Goal: Check status: Check status

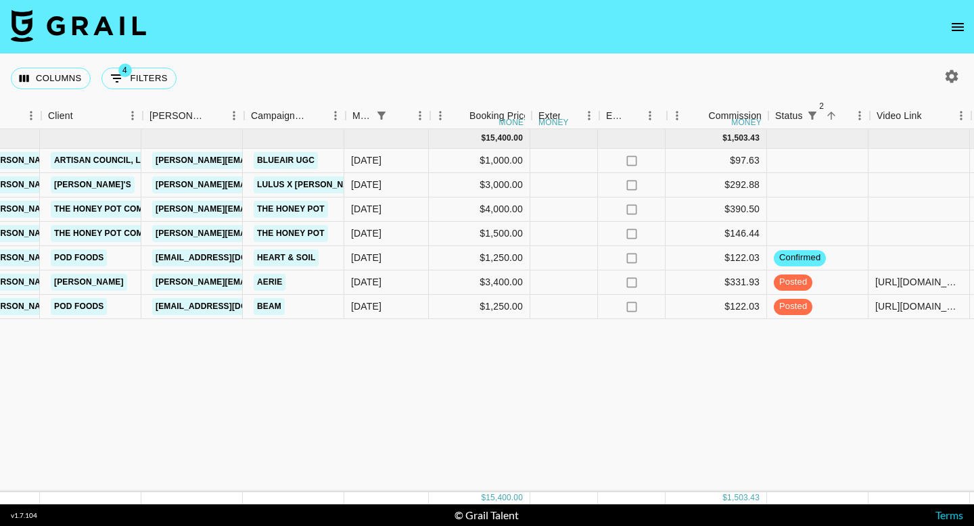
scroll to position [0, 411]
click at [139, 78] on button "4 Filters" at bounding box center [138, 79] width 75 height 22
select select "managerIds"
select select "monthDue2"
select select "[DATE]"
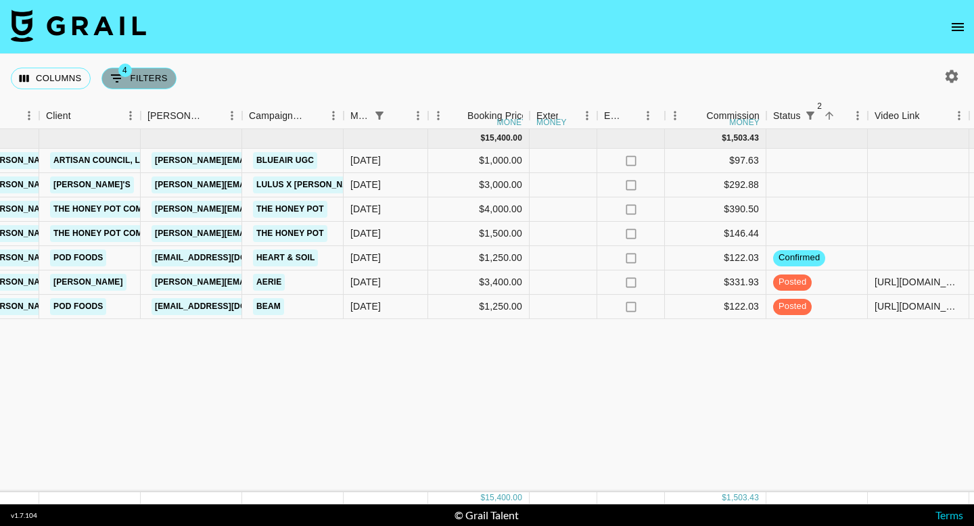
select select "status"
select select "not"
select select "declined"
select select "status"
select select "not"
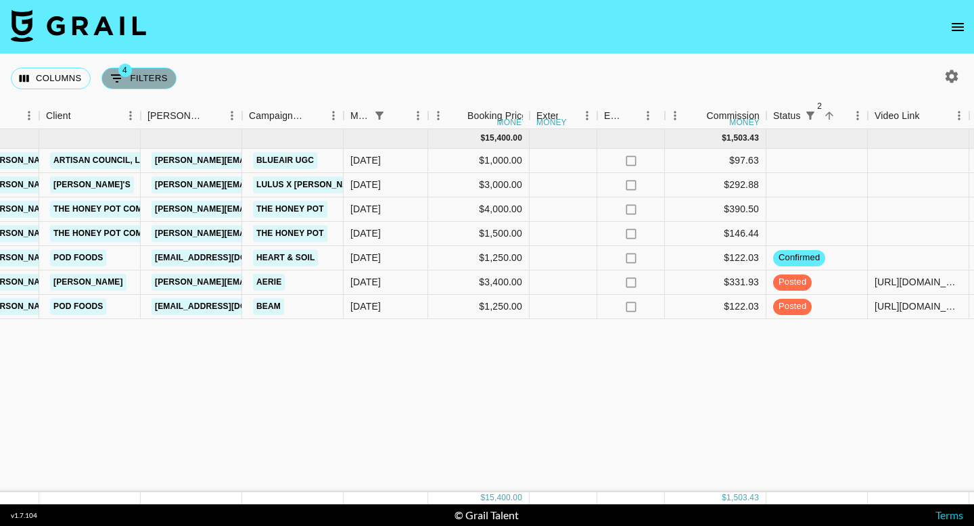
select select "cancelled"
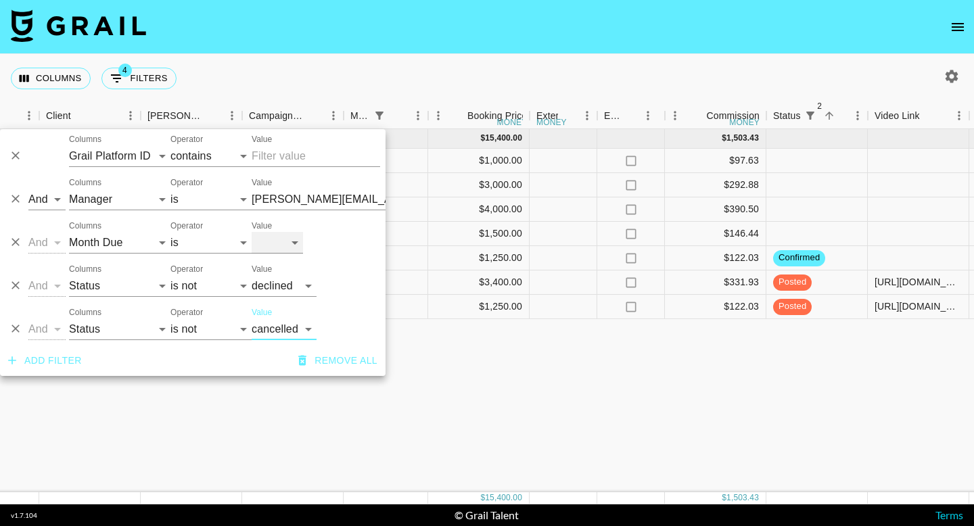
click at [291, 252] on select "[DATE] Sep '[DATE] [DATE] '[DATE] May '[DATE] Mar '[DATE] Jan '[DATE] Nov '[DAT…" at bounding box center [277, 243] width 51 height 22
select select "[DATE]"
click at [252, 232] on select "[DATE] Sep '[DATE] [DATE] '[DATE] May '[DATE] Mar '[DATE] Jan '[DATE] Nov '[DAT…" at bounding box center [277, 243] width 51 height 22
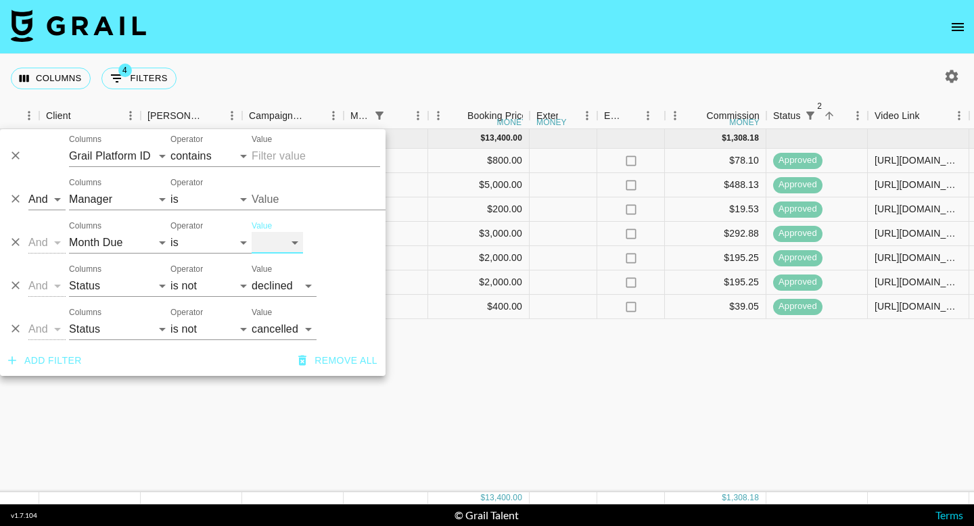
type input "[PERSON_NAME][EMAIL_ADDRESS][DOMAIN_NAME]"
click at [344, 426] on div "[DATE] ( 7 ) $ 13,400.00 $ 1,308.18 rec6Ulo81LcdNqtfJ kenzieanderson15 [PERSON_…" at bounding box center [661, 310] width 2144 height 363
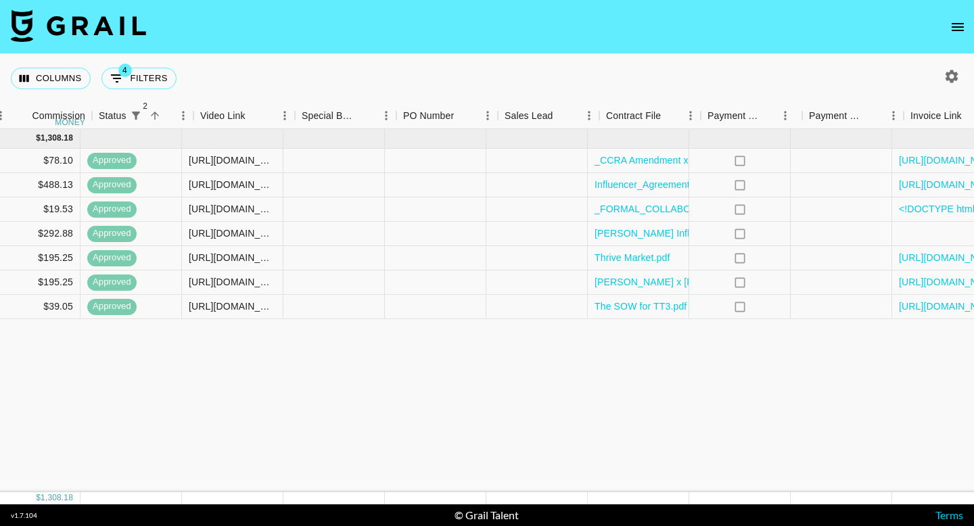
scroll to position [0, 1170]
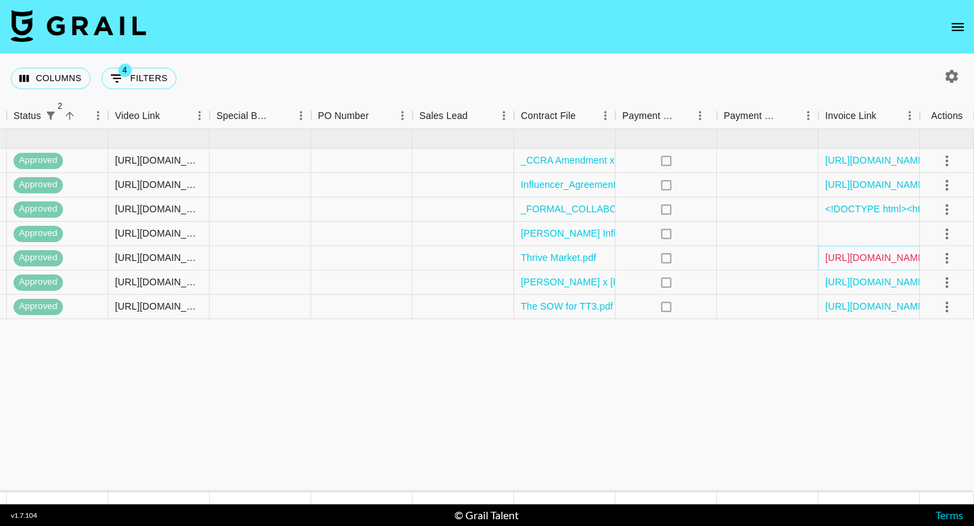
click at [873, 258] on link "[URL][DOMAIN_NAME]" at bounding box center [876, 258] width 102 height 14
